Goal: Information Seeking & Learning: Learn about a topic

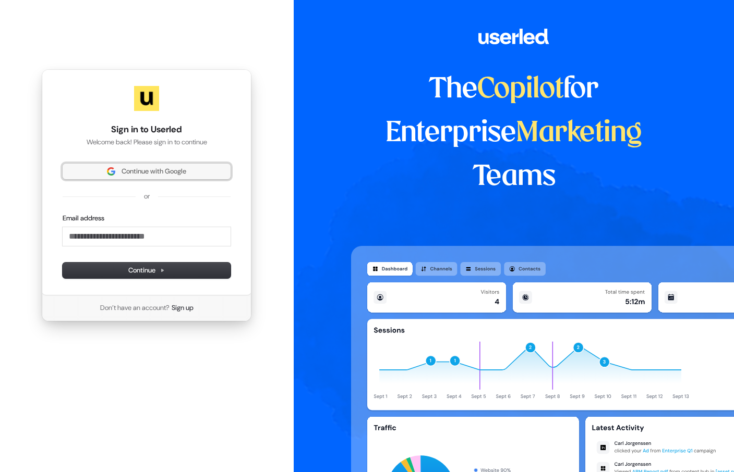
click at [152, 170] on span "Continue with Google" at bounding box center [154, 171] width 65 height 9
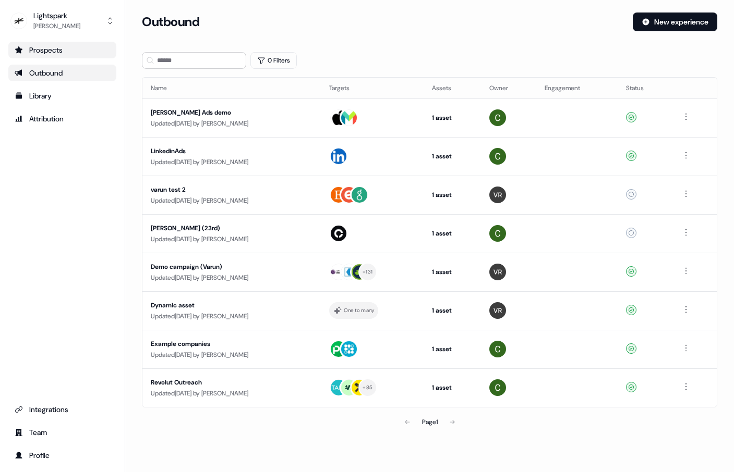
click at [45, 52] on div "Prospects" at bounding box center [62, 50] width 95 height 10
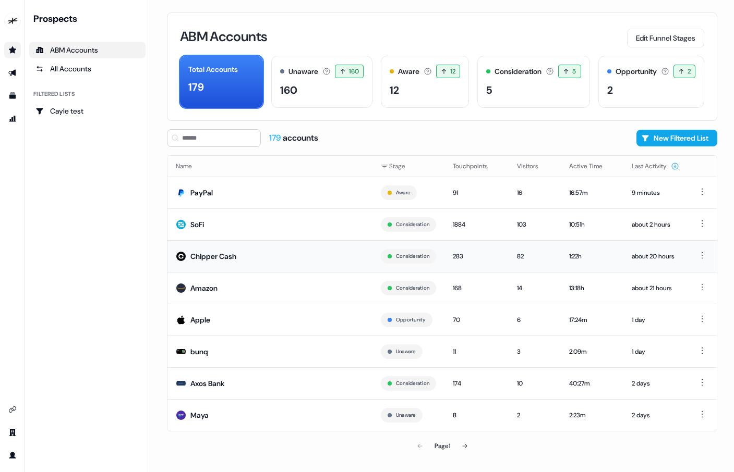
click at [222, 256] on div "Chipper Cash" at bounding box center [213, 256] width 46 height 10
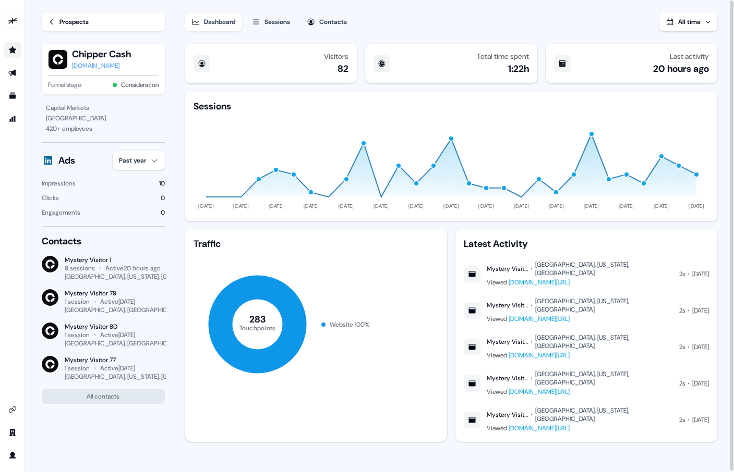
click at [69, 25] on div "Prospects" at bounding box center [73, 22] width 29 height 10
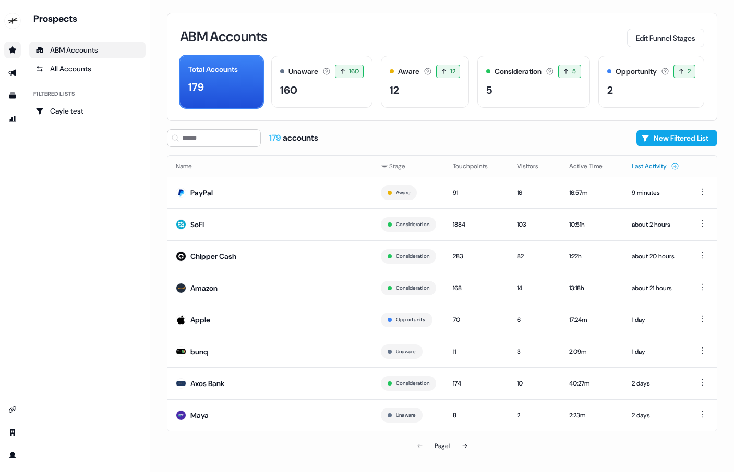
click at [645, 164] on button "Last Activity" at bounding box center [655, 166] width 47 height 19
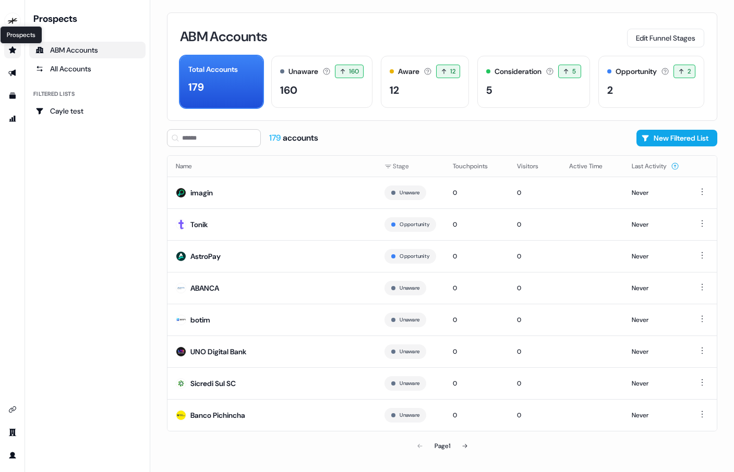
click at [15, 50] on icon "Go to prospects" at bounding box center [12, 49] width 7 height 7
click at [63, 64] on div "All Accounts" at bounding box center [87, 69] width 104 height 10
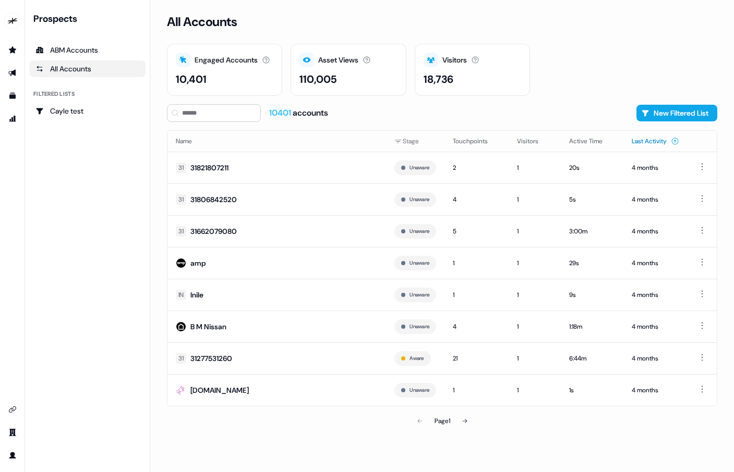
click at [633, 148] on button "Last Activity" at bounding box center [655, 141] width 47 height 19
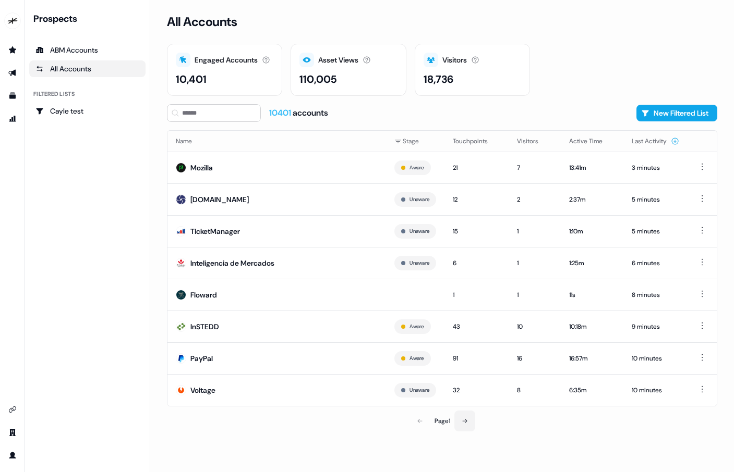
click at [471, 430] on button at bounding box center [464, 421] width 21 height 21
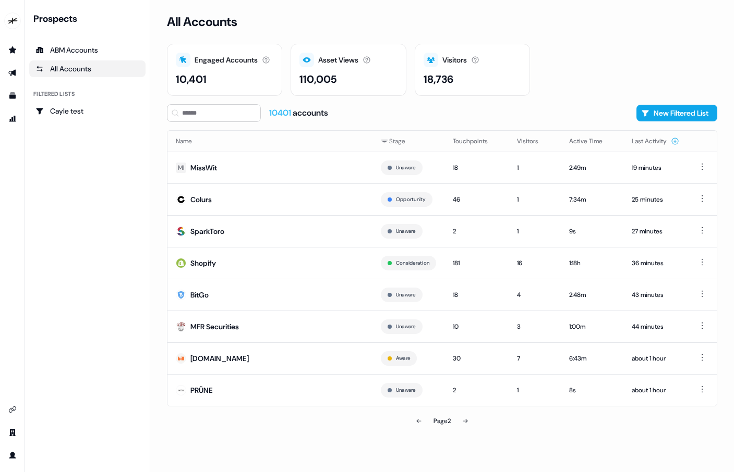
click at [464, 416] on button at bounding box center [465, 421] width 21 height 21
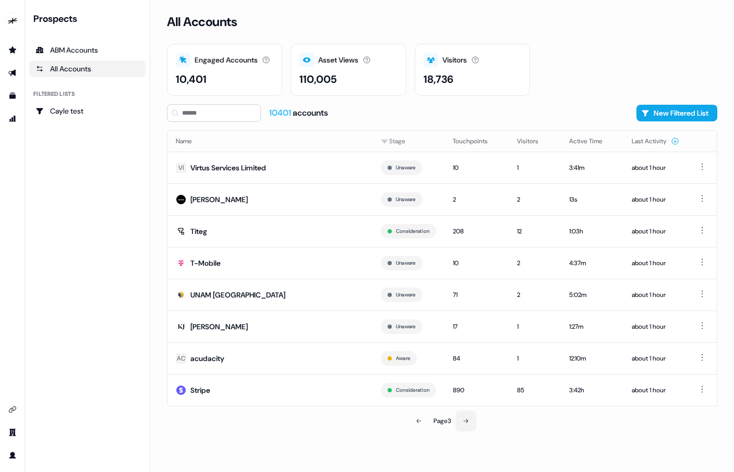
click at [460, 419] on button at bounding box center [465, 421] width 21 height 21
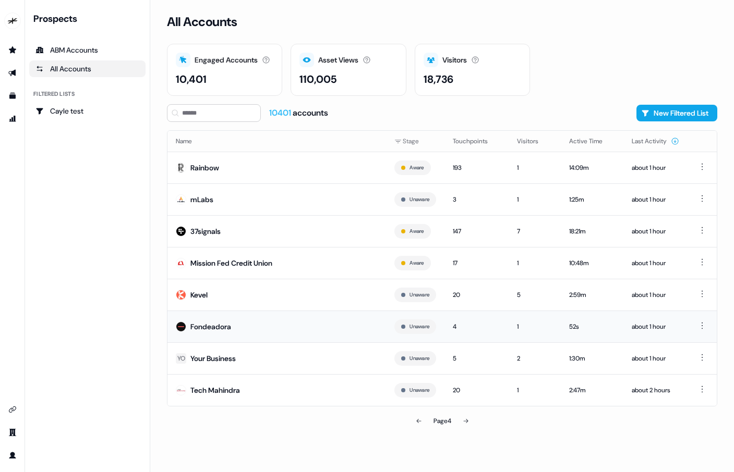
click at [222, 328] on div "Fondeadora" at bounding box center [210, 327] width 41 height 10
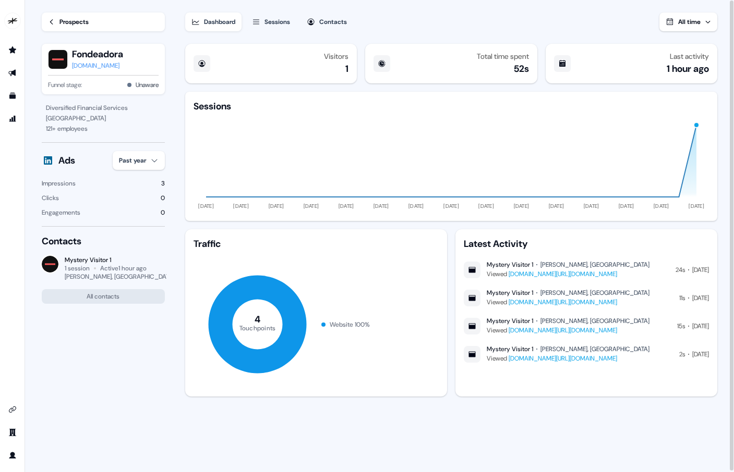
click at [555, 273] on link "www.lightspark.com/about?utm_source=chatgpt.com" at bounding box center [562, 274] width 108 height 8
click at [63, 24] on div "Prospects" at bounding box center [73, 22] width 29 height 10
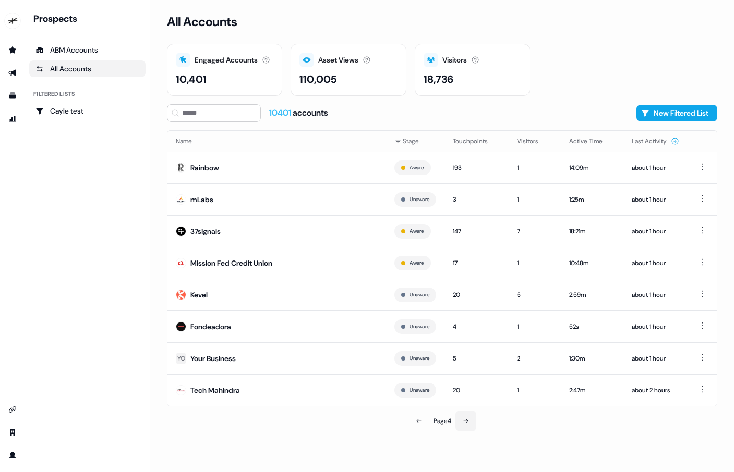
click at [469, 421] on icon at bounding box center [466, 421] width 6 height 6
